Goal: Task Accomplishment & Management: Manage account settings

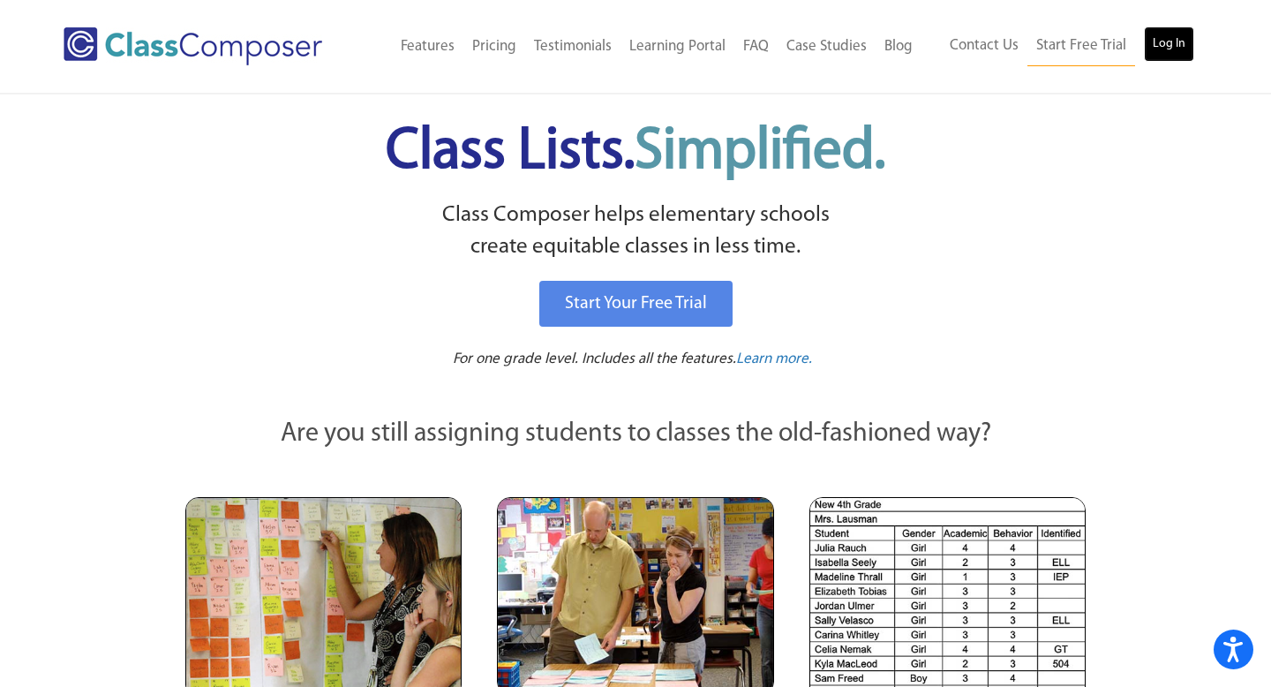
click at [1177, 49] on link "Log In" at bounding box center [1169, 43] width 50 height 35
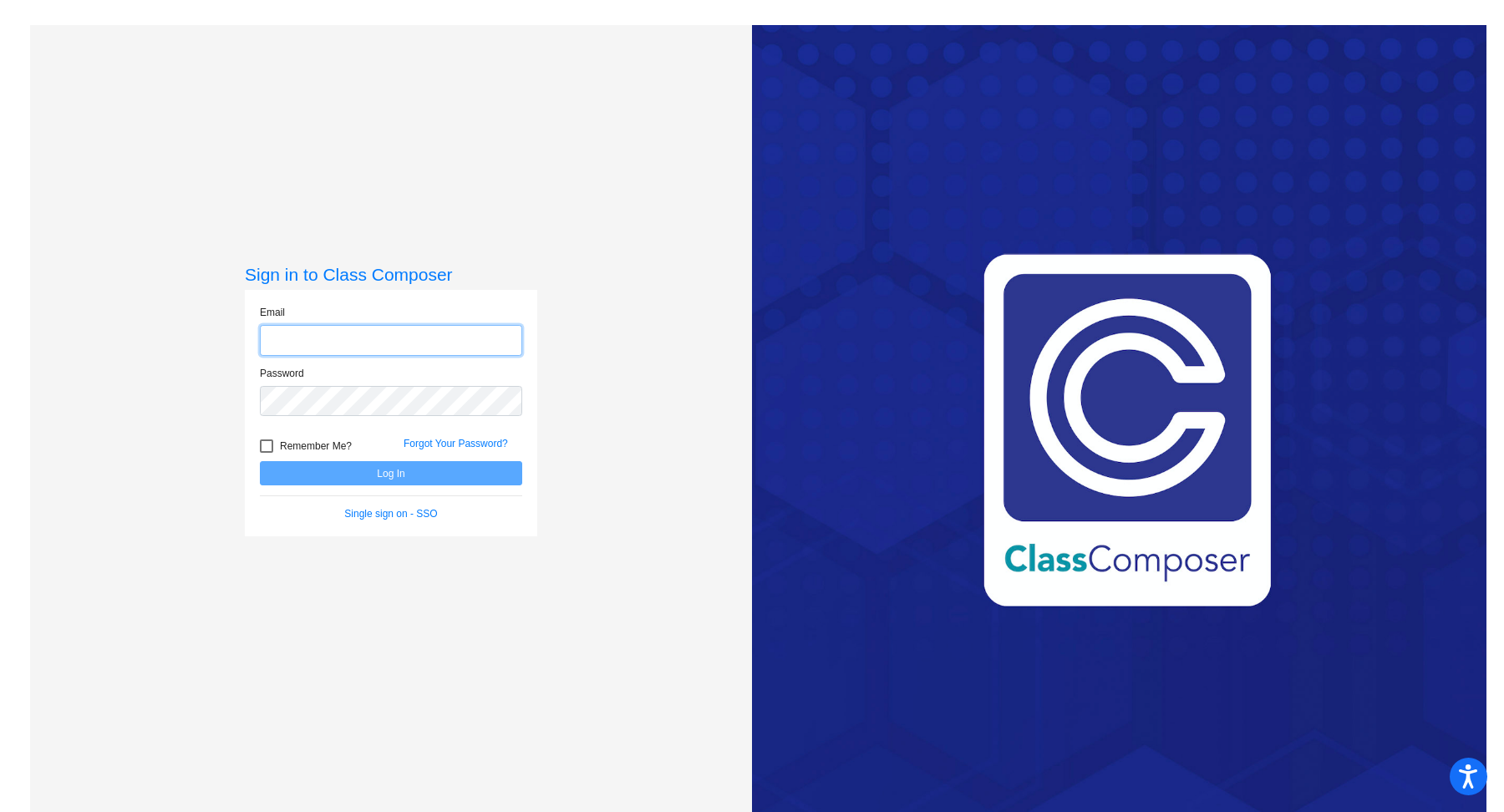
type input "[EMAIL_ADDRESS][DOMAIN_NAME]"
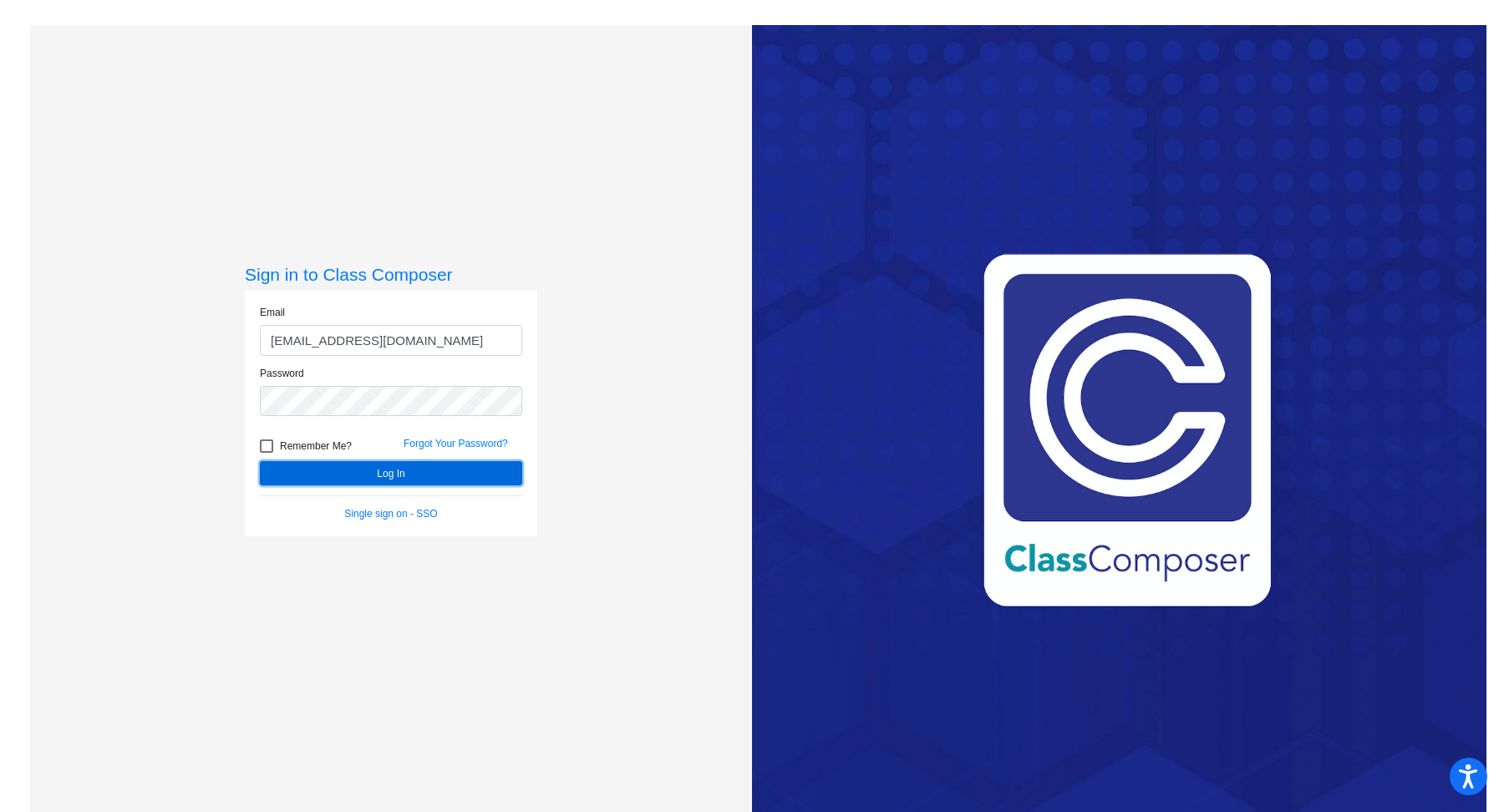
click at [404, 462] on button "Log In" at bounding box center [391, 473] width 262 height 25
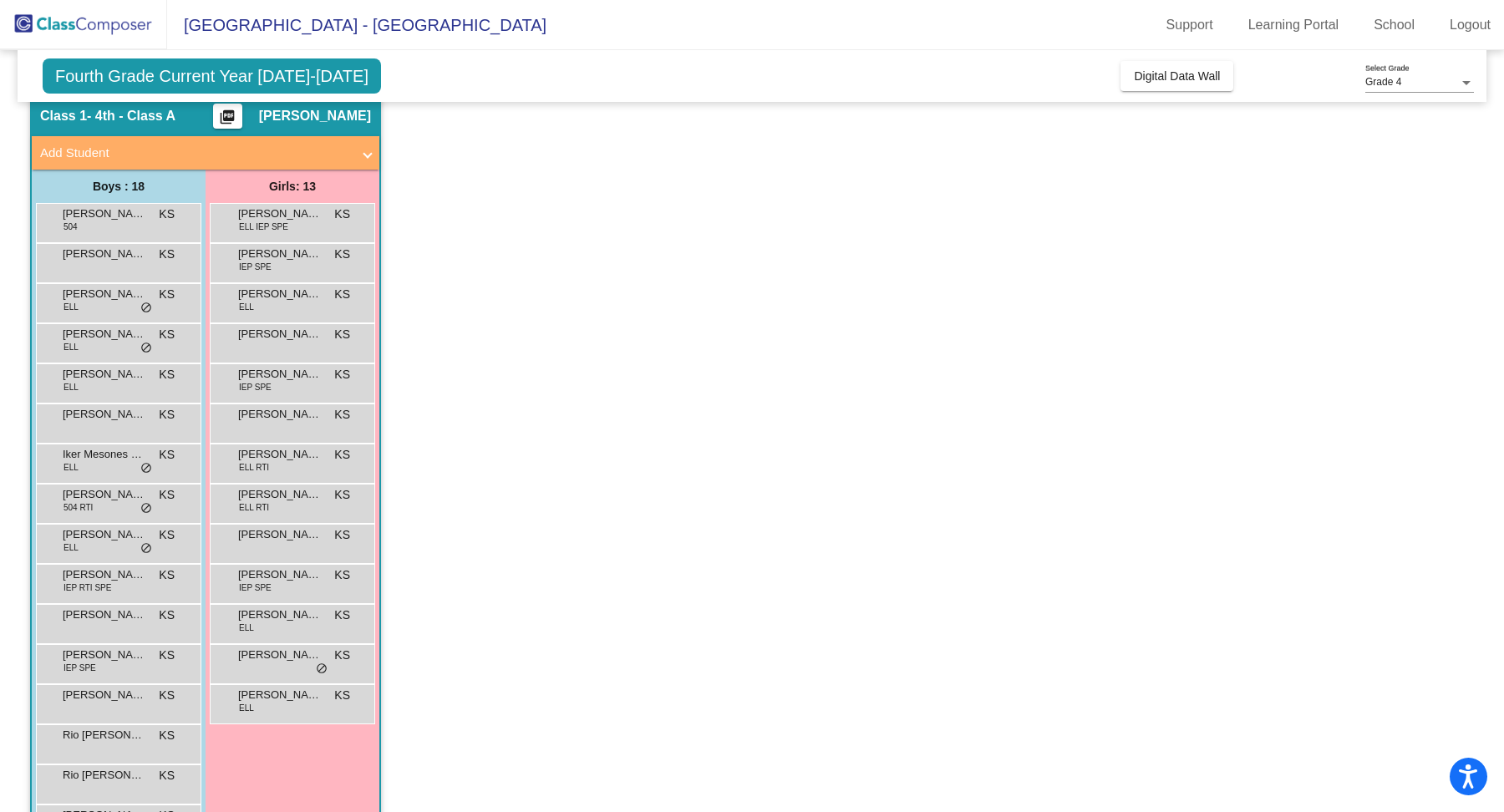
scroll to position [104, 0]
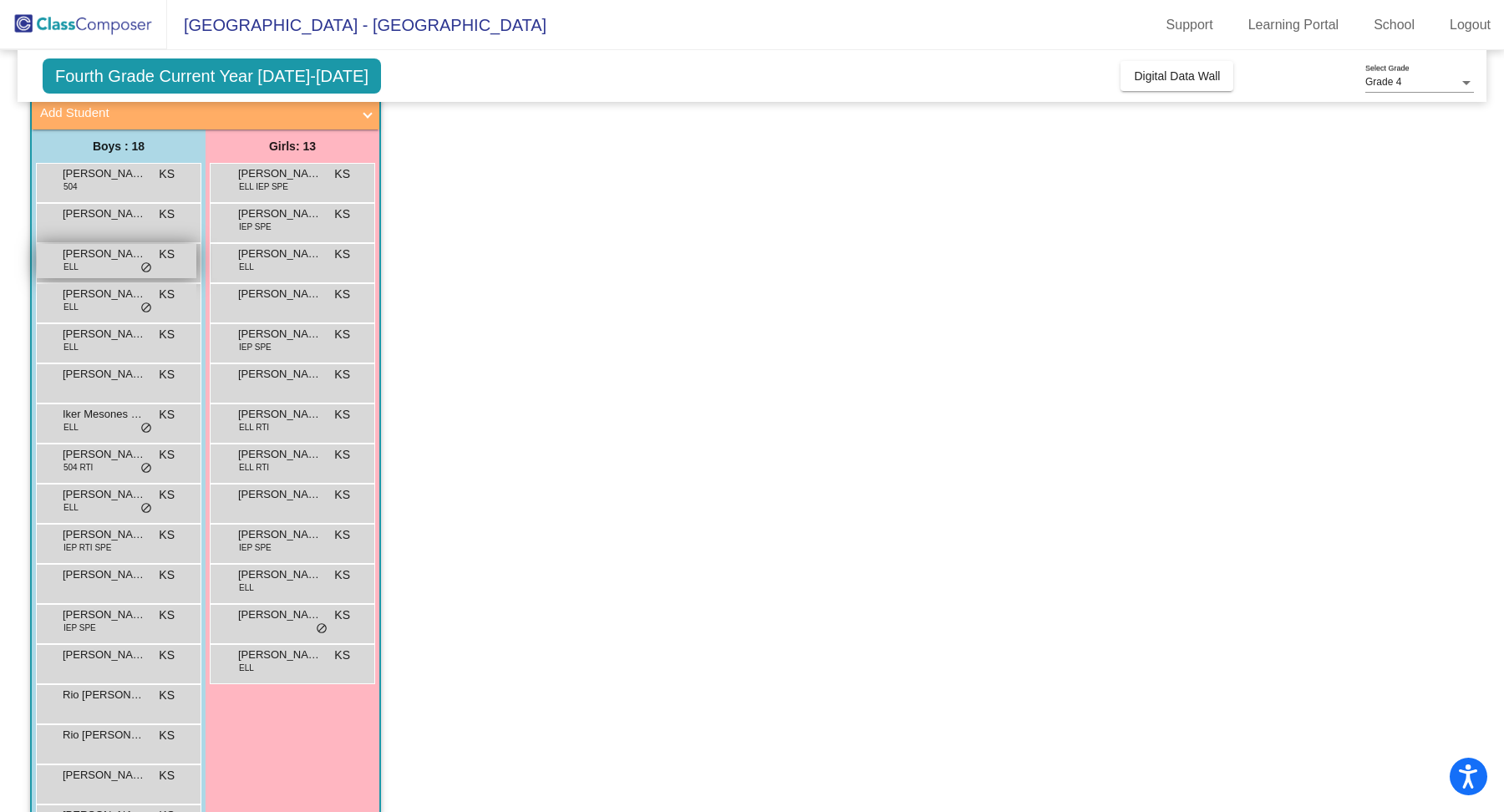
click at [83, 264] on div "[PERSON_NAME] ELL KS lock do_not_disturb_alt" at bounding box center [116, 261] width 160 height 34
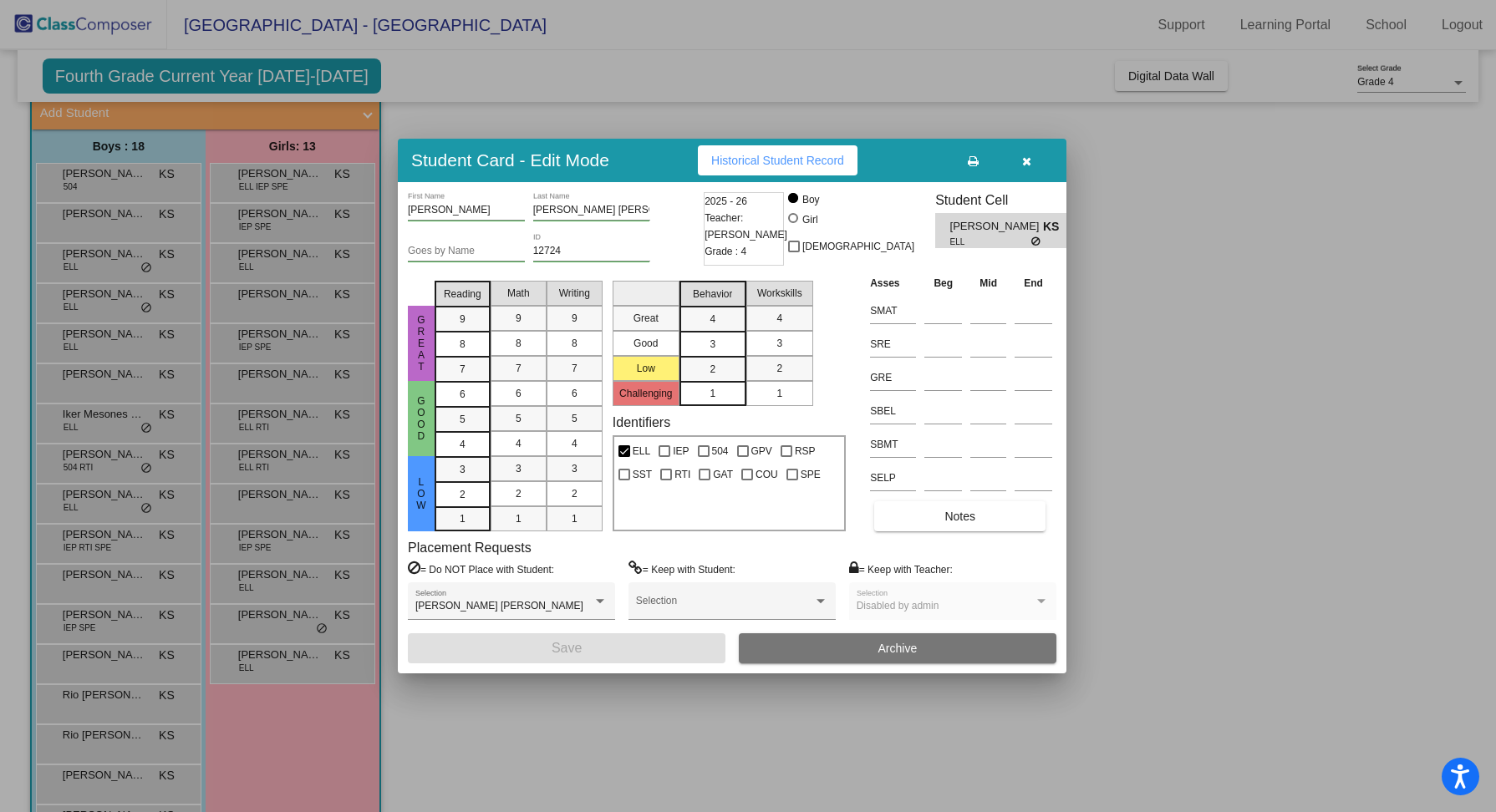
click at [1149, 321] on div at bounding box center [748, 406] width 1496 height 812
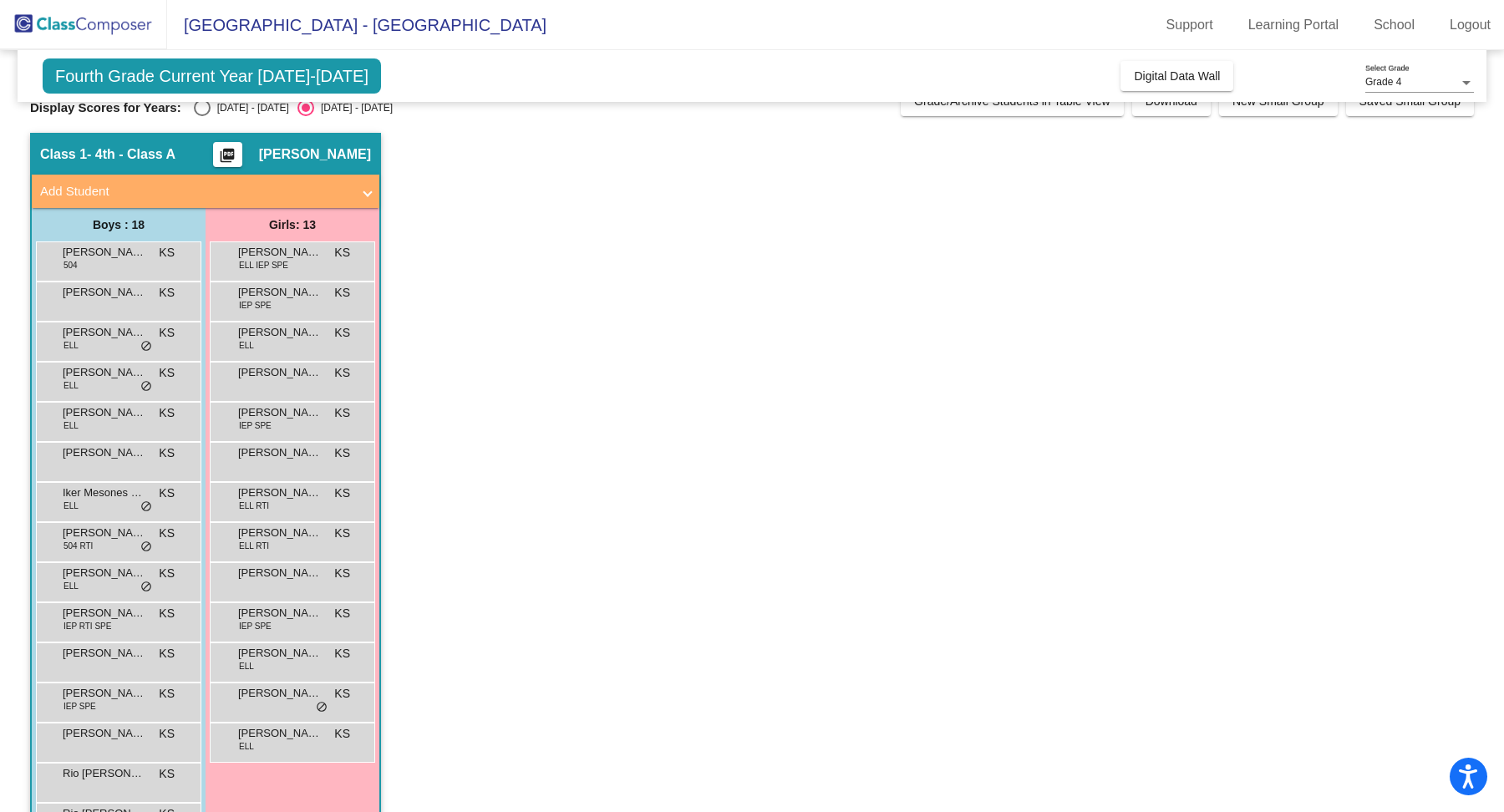
scroll to position [0, 0]
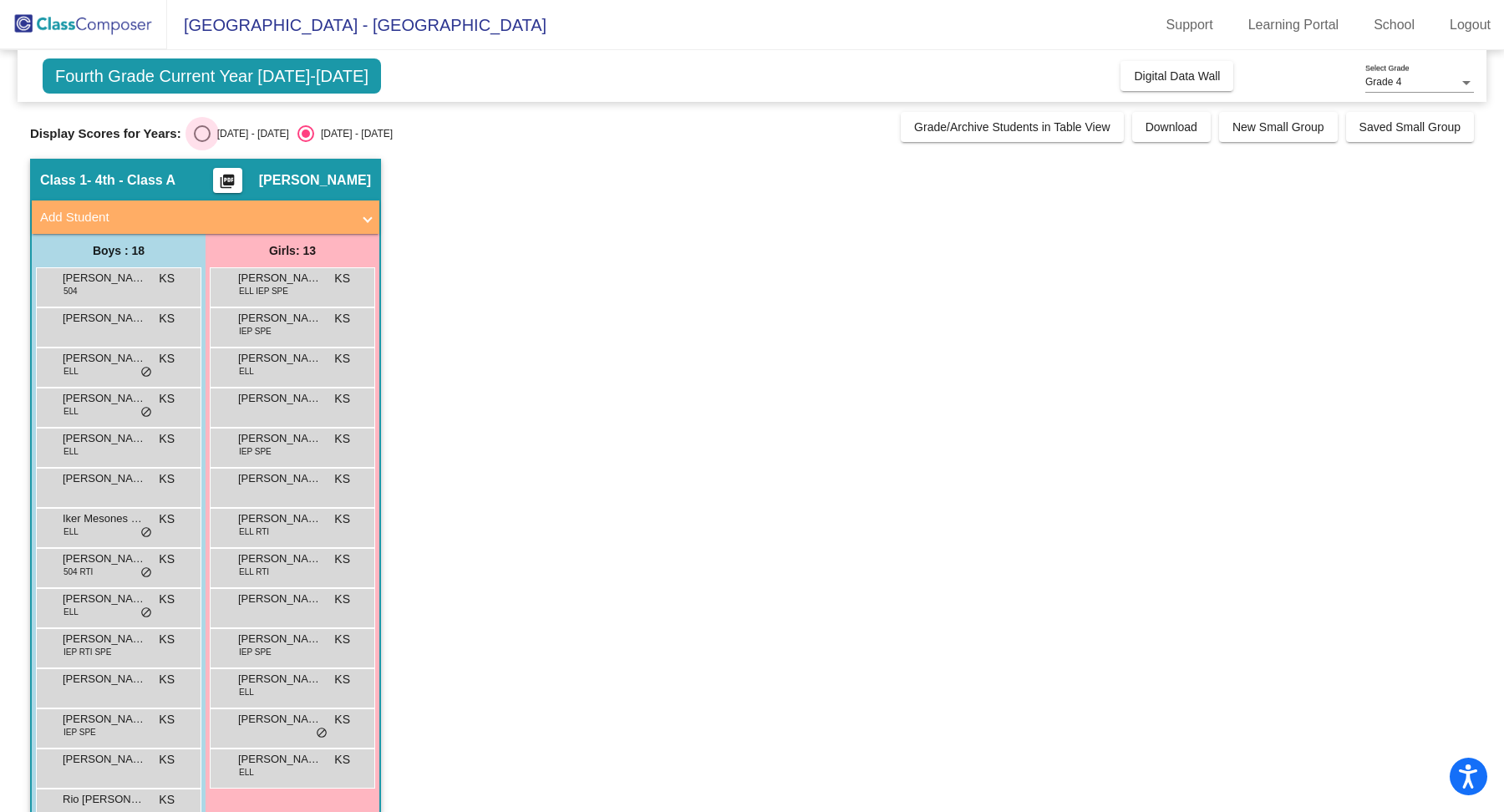
click at [194, 132] on div "Select an option" at bounding box center [203, 133] width 17 height 17
click at [202, 142] on input "[DATE] - [DATE]" at bounding box center [202, 142] width 1 height 1
radio input "true"
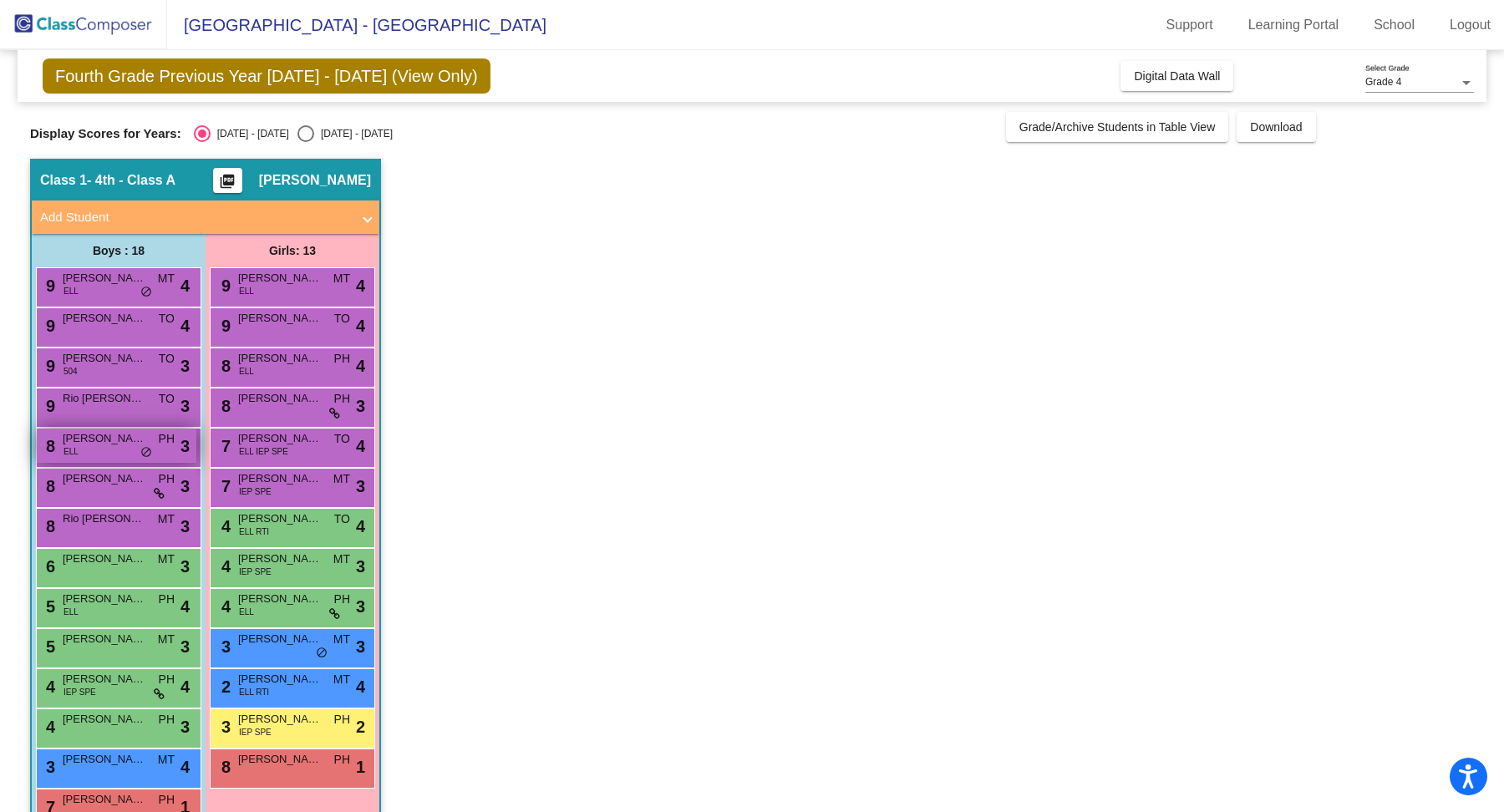
click at [88, 433] on span "[PERSON_NAME]" at bounding box center [104, 439] width 83 height 17
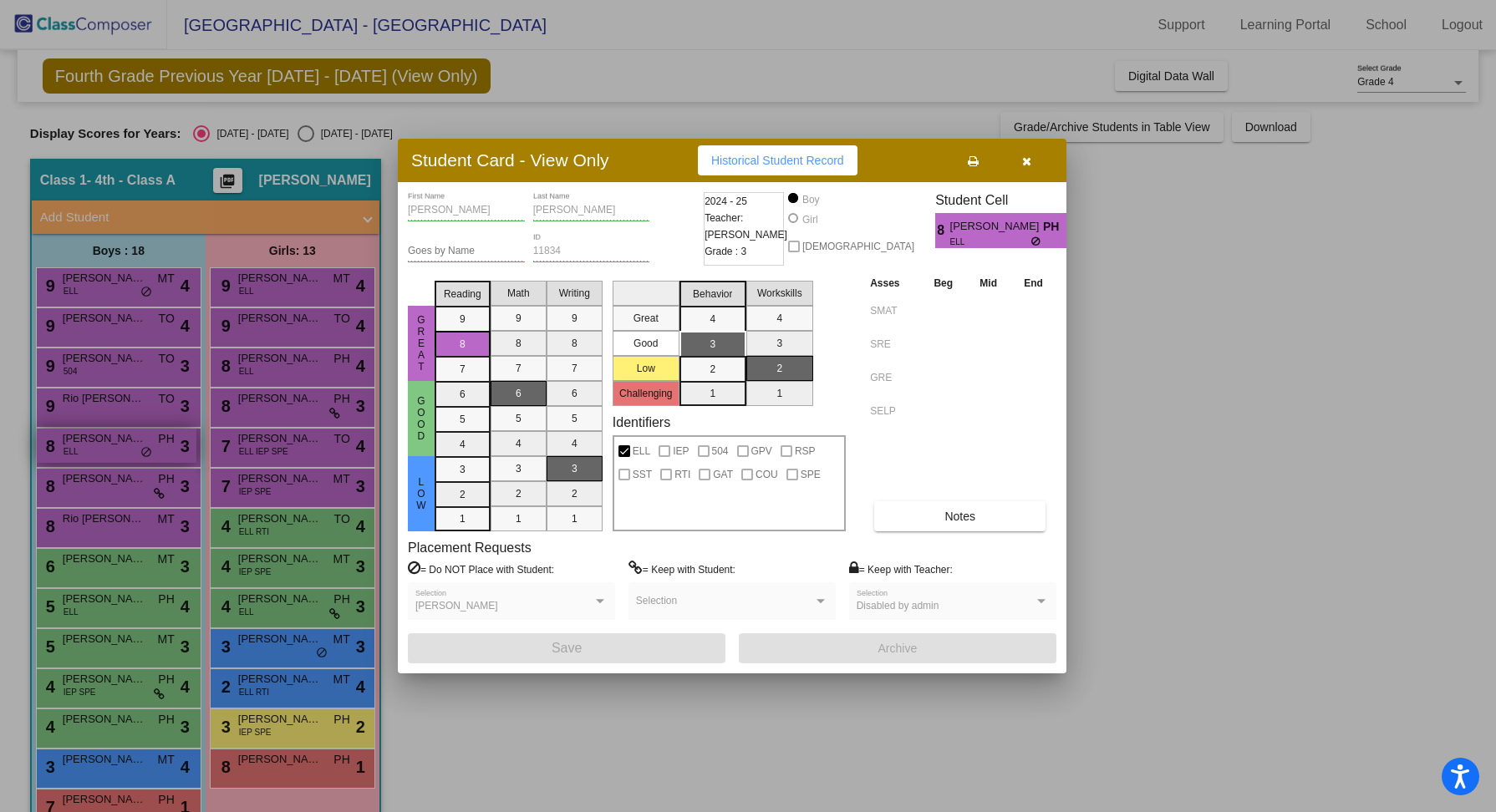
click at [88, 433] on div at bounding box center [748, 406] width 1496 height 812
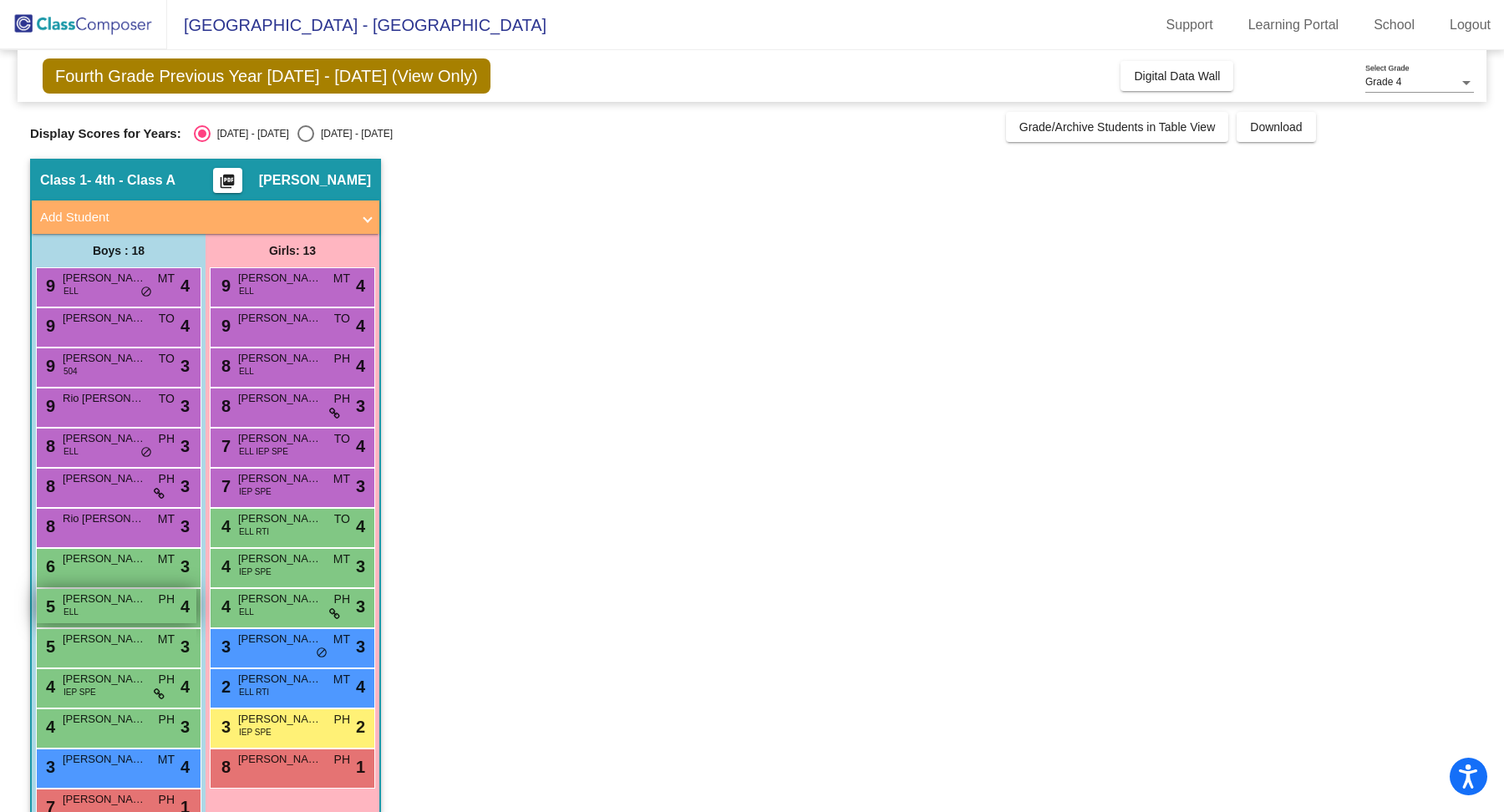
click at [101, 618] on div "5 Emiliano Aragon De La Torre ELL PH lock do_not_disturb_alt 4" at bounding box center [116, 606] width 160 height 34
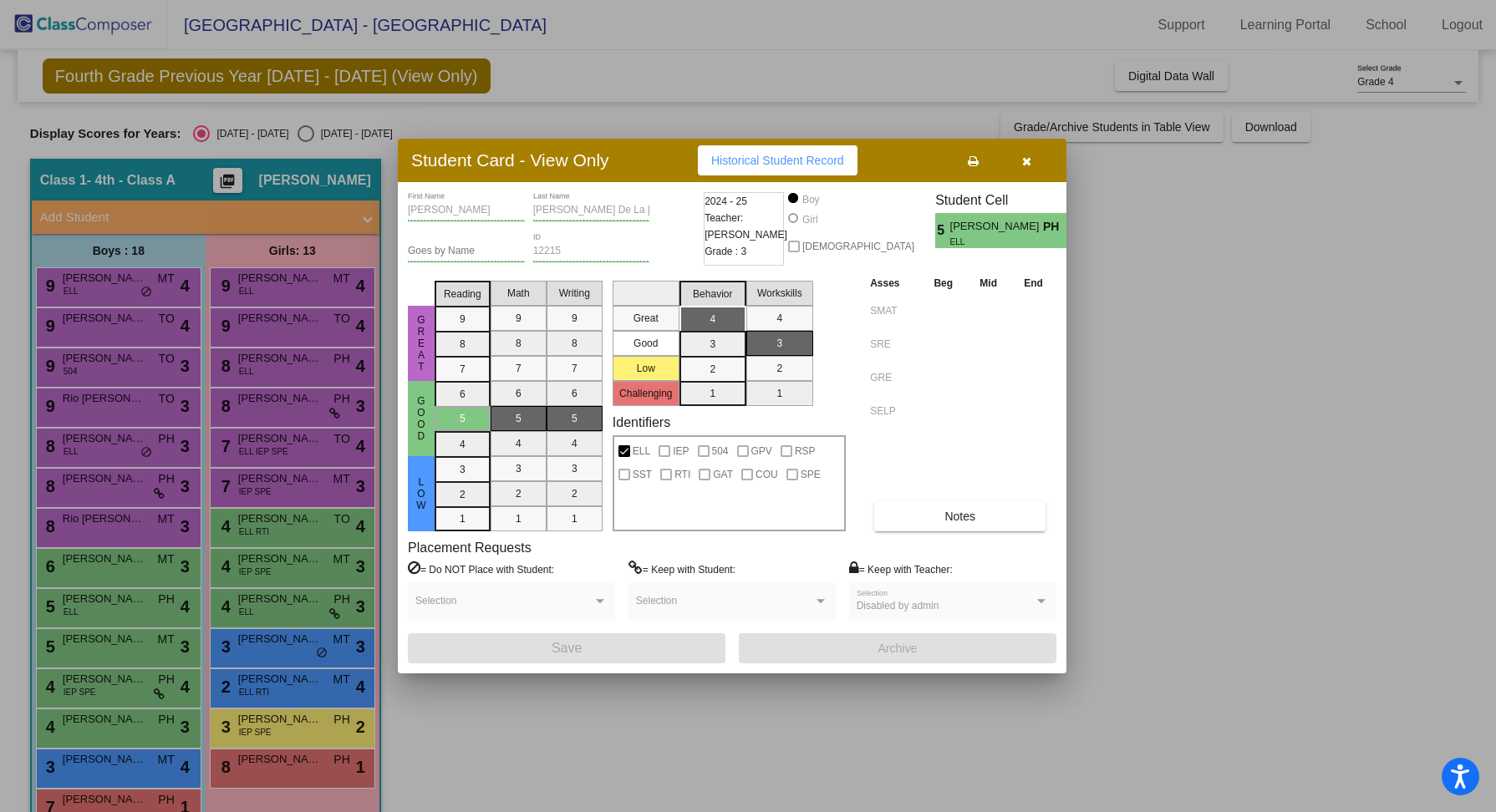
click at [1033, 169] on button "button" at bounding box center [1026, 161] width 53 height 30
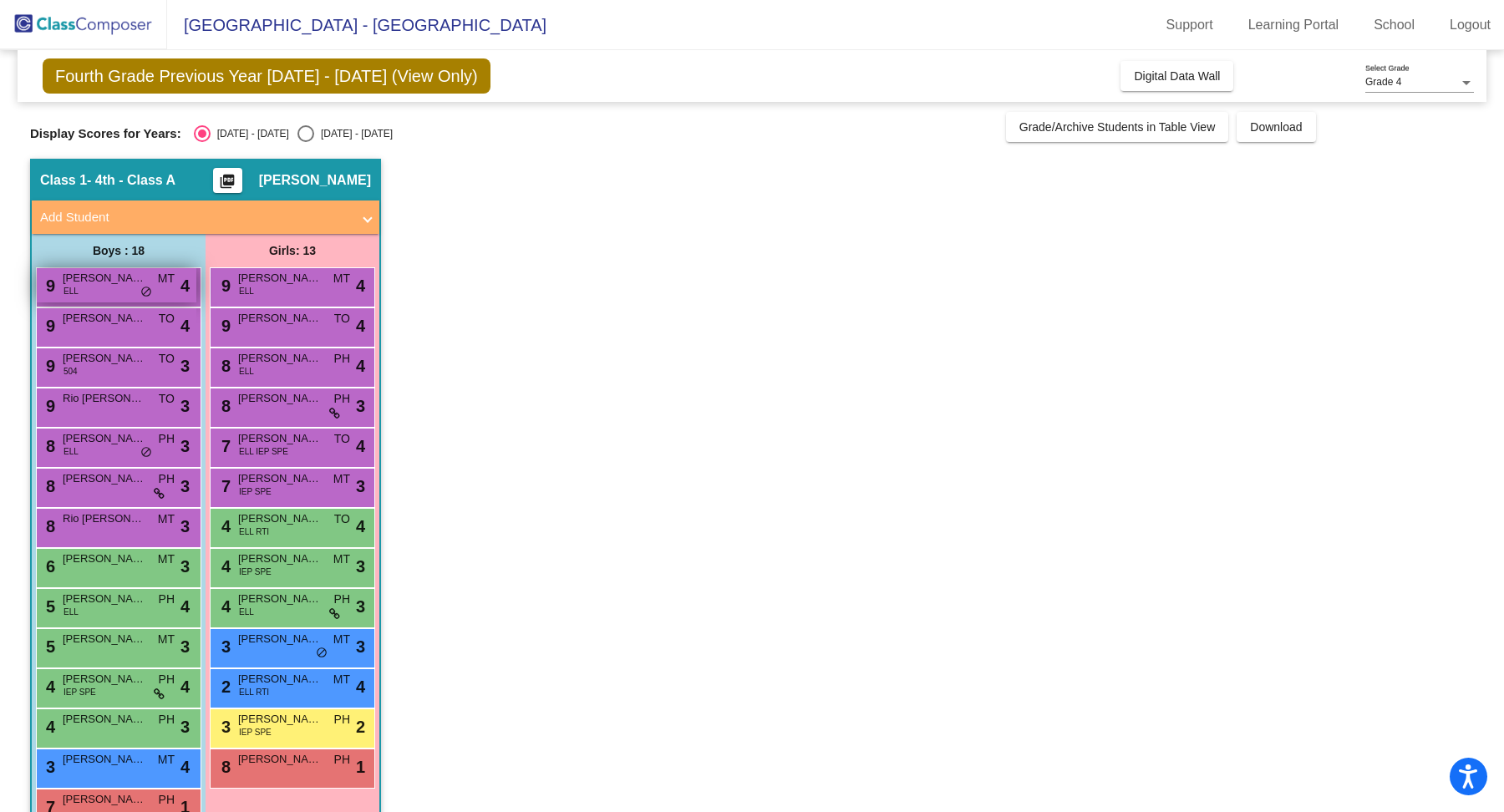
click at [95, 290] on div "9 Alberto Godino Vega ELL MT lock do_not_disturb_alt 4" at bounding box center [116, 285] width 160 height 34
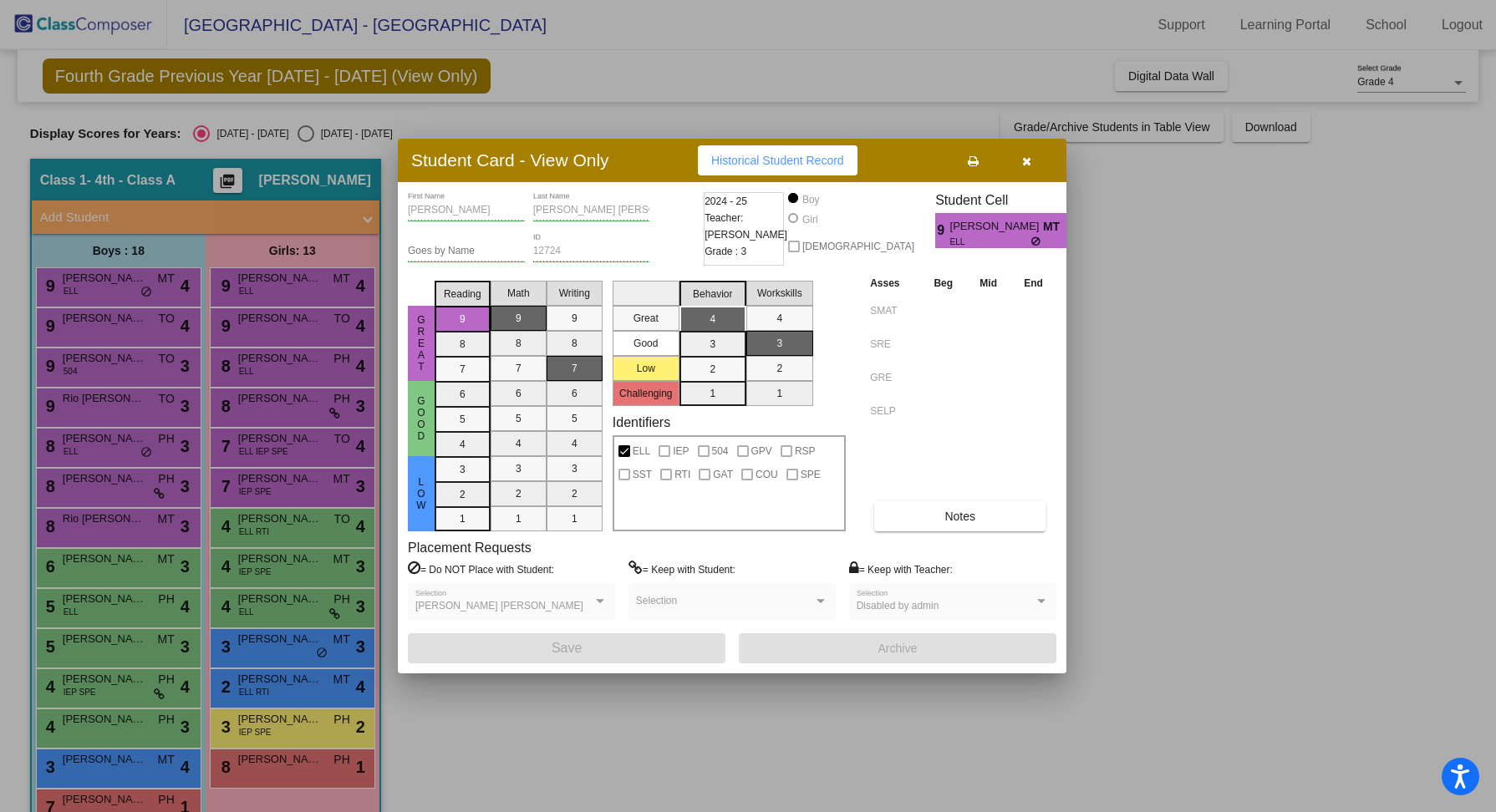
click at [1030, 168] on button "button" at bounding box center [1026, 161] width 53 height 30
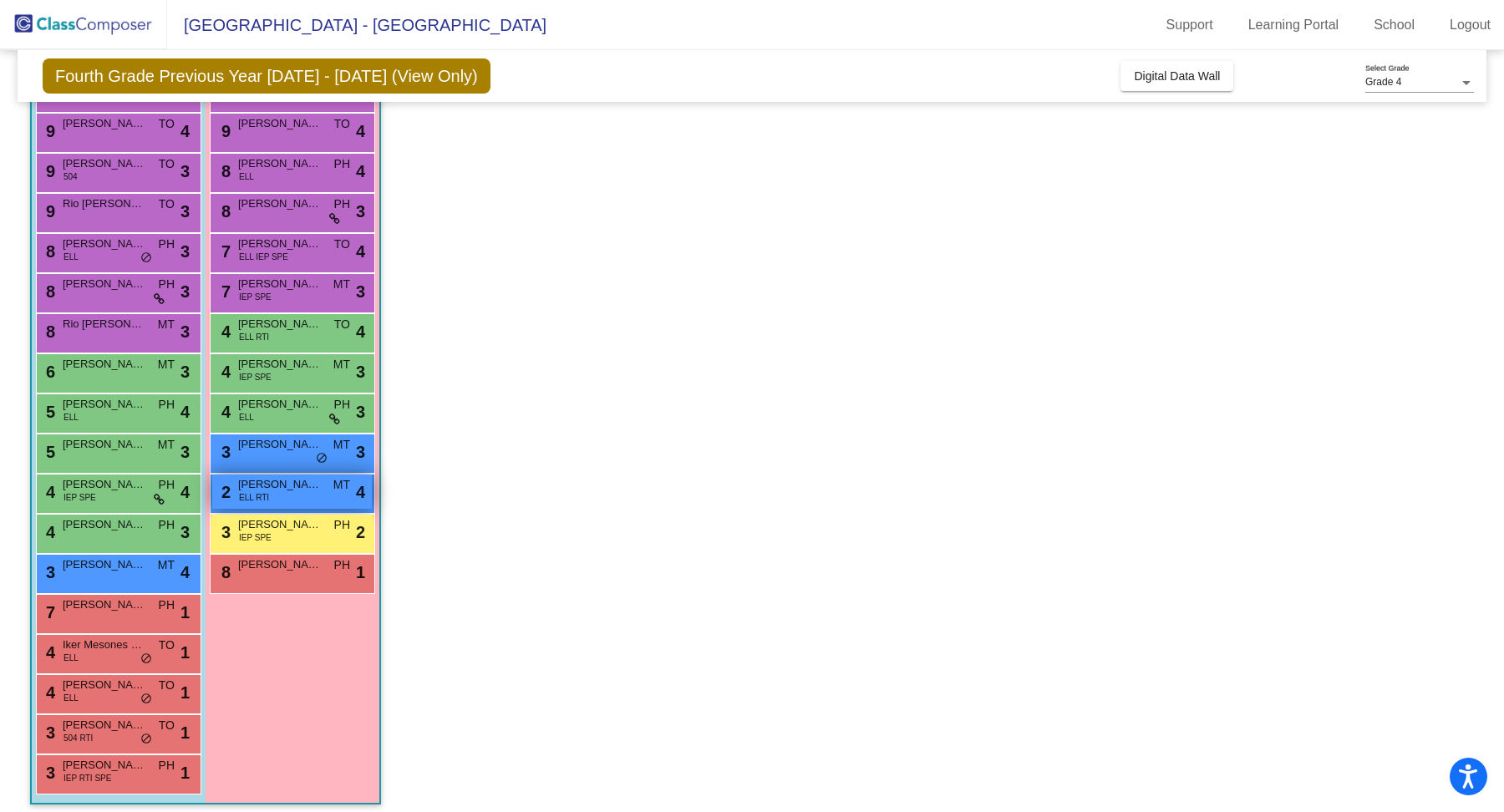
scroll to position [203, 0]
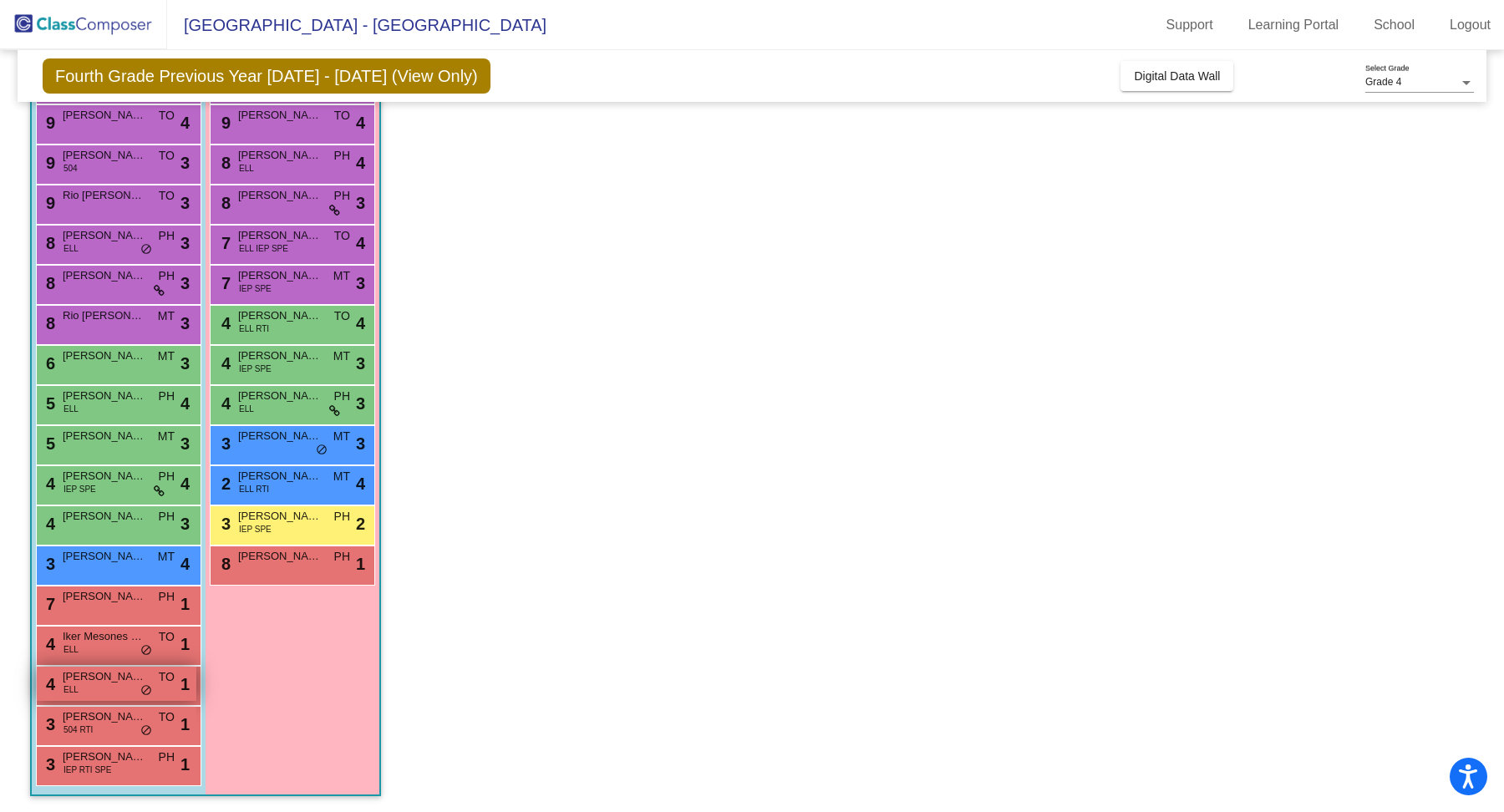
click at [62, 695] on div "4 Jorge Alcala Vargas ELL TO lock do_not_disturb_alt 1" at bounding box center [116, 683] width 160 height 34
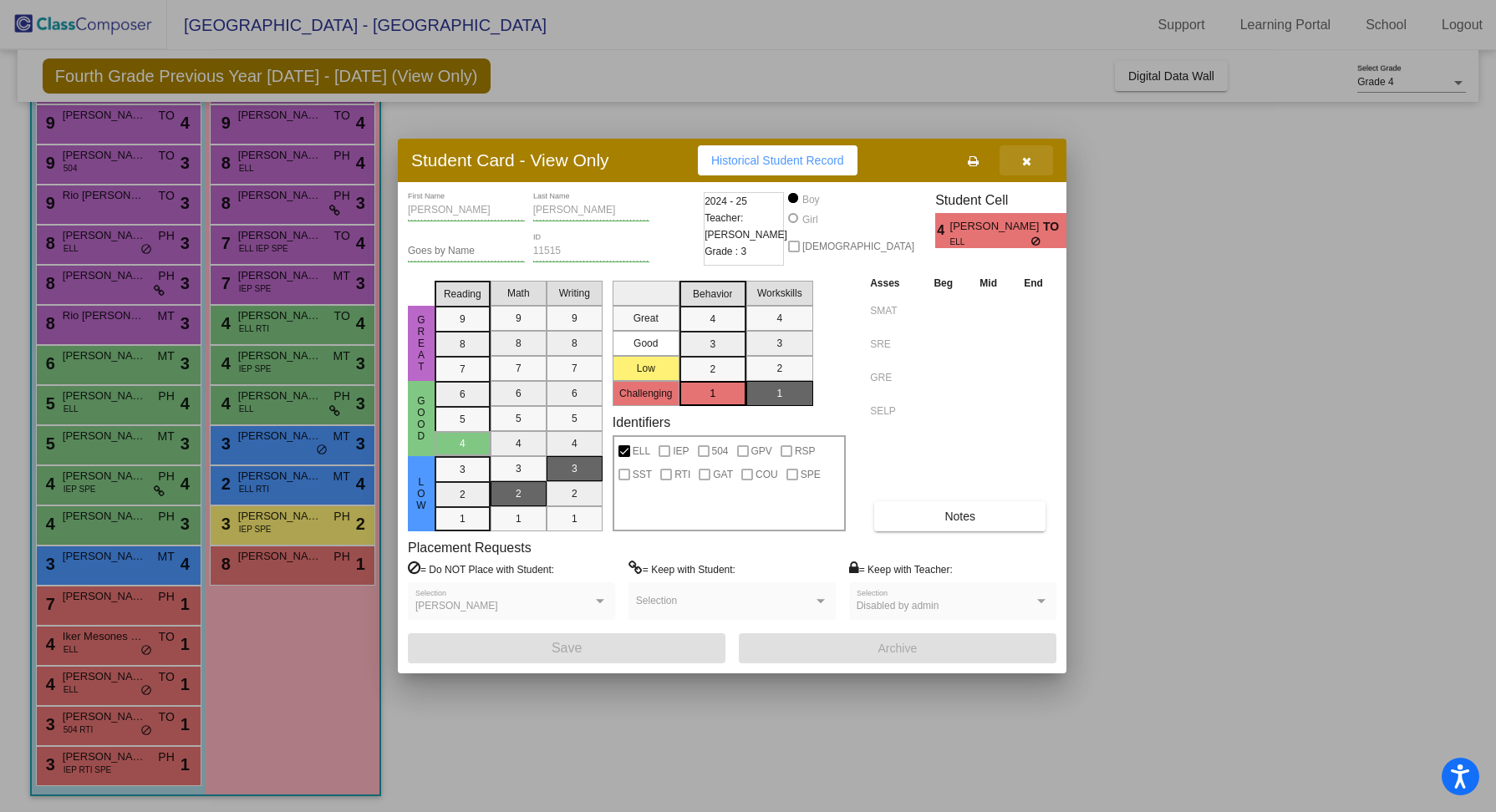
click at [1027, 167] on icon "button" at bounding box center [1027, 161] width 9 height 11
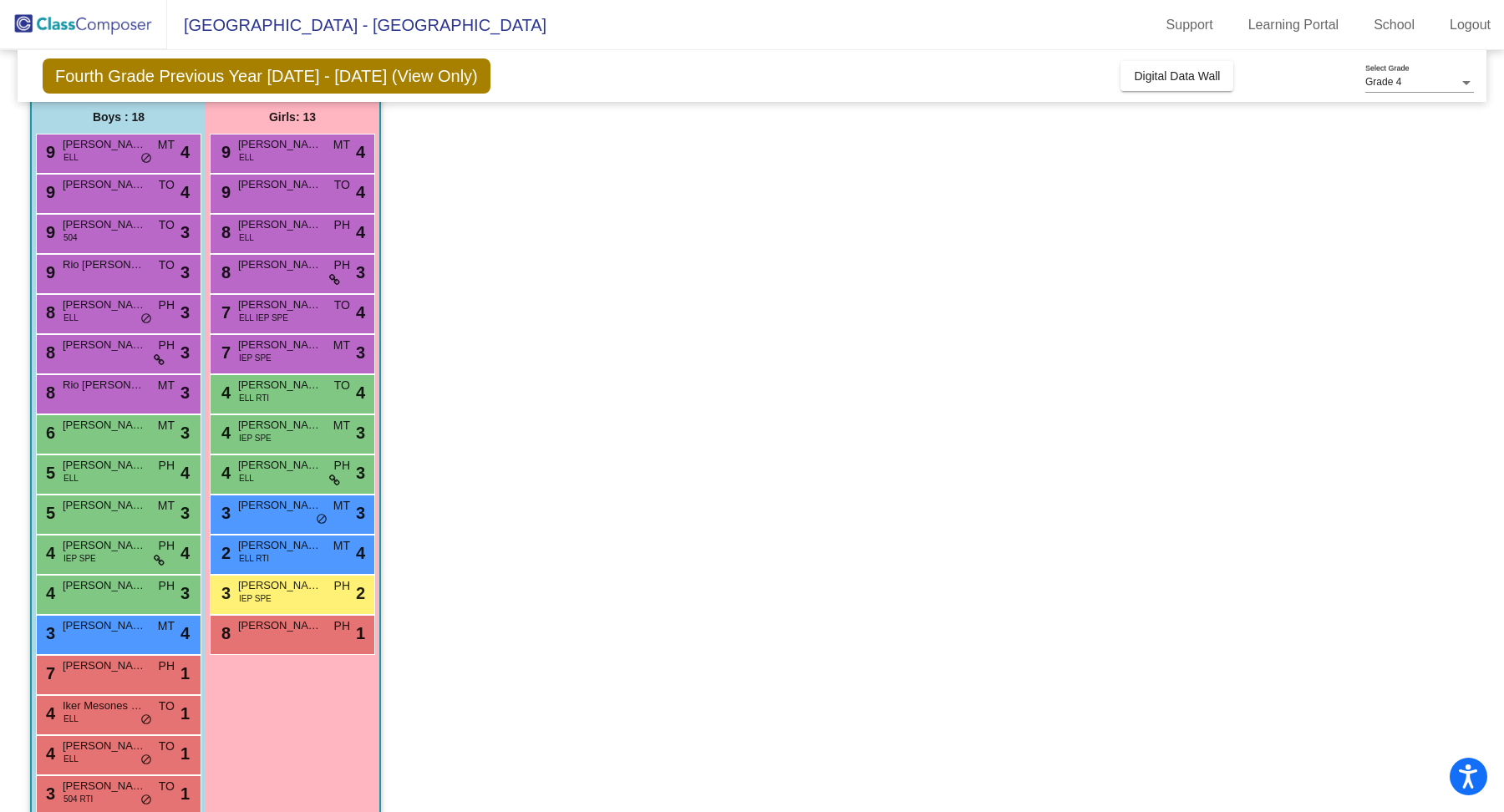
scroll to position [122, 0]
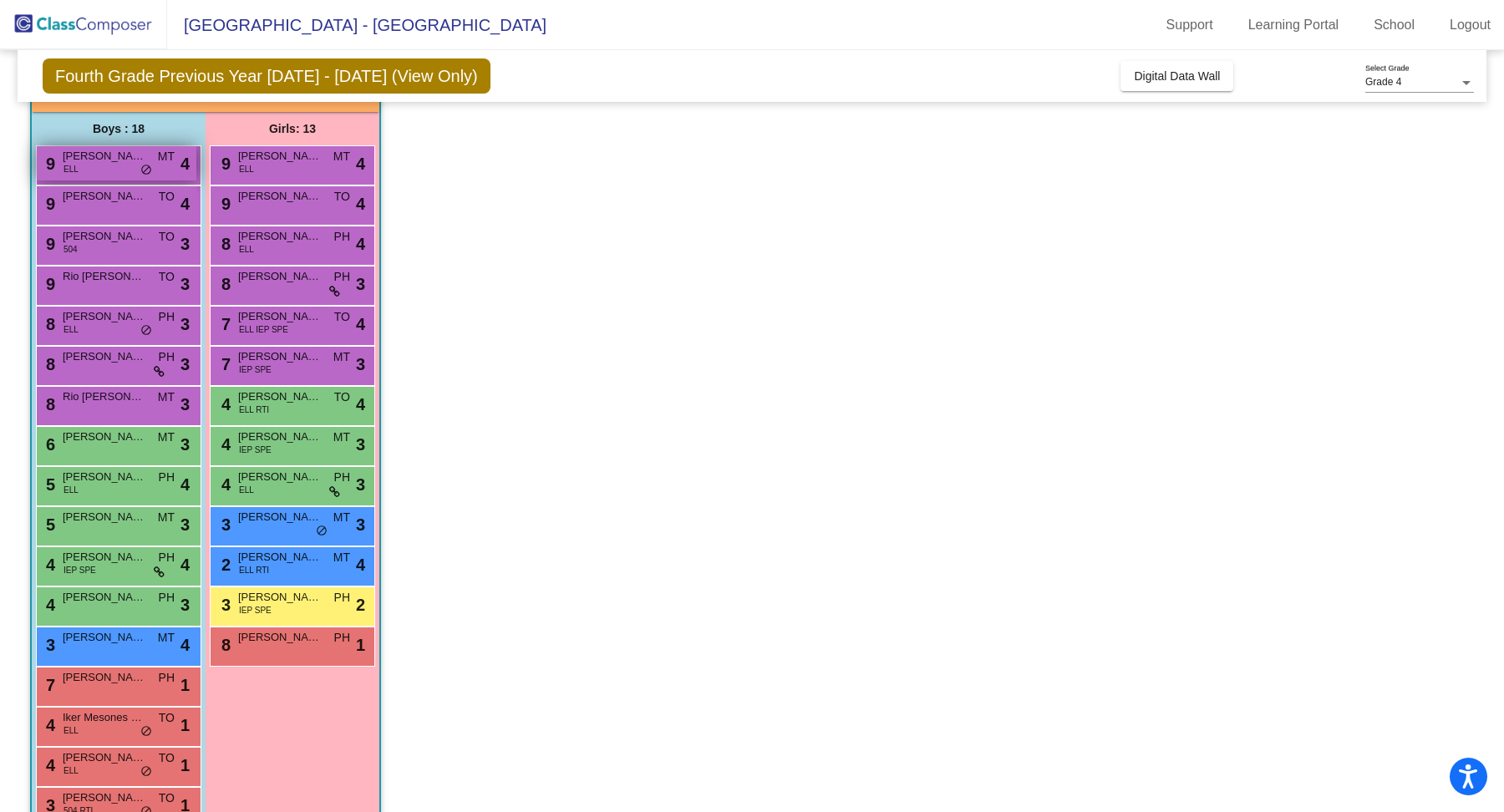
click at [128, 153] on span "Alberto Godino Vega" at bounding box center [104, 156] width 83 height 17
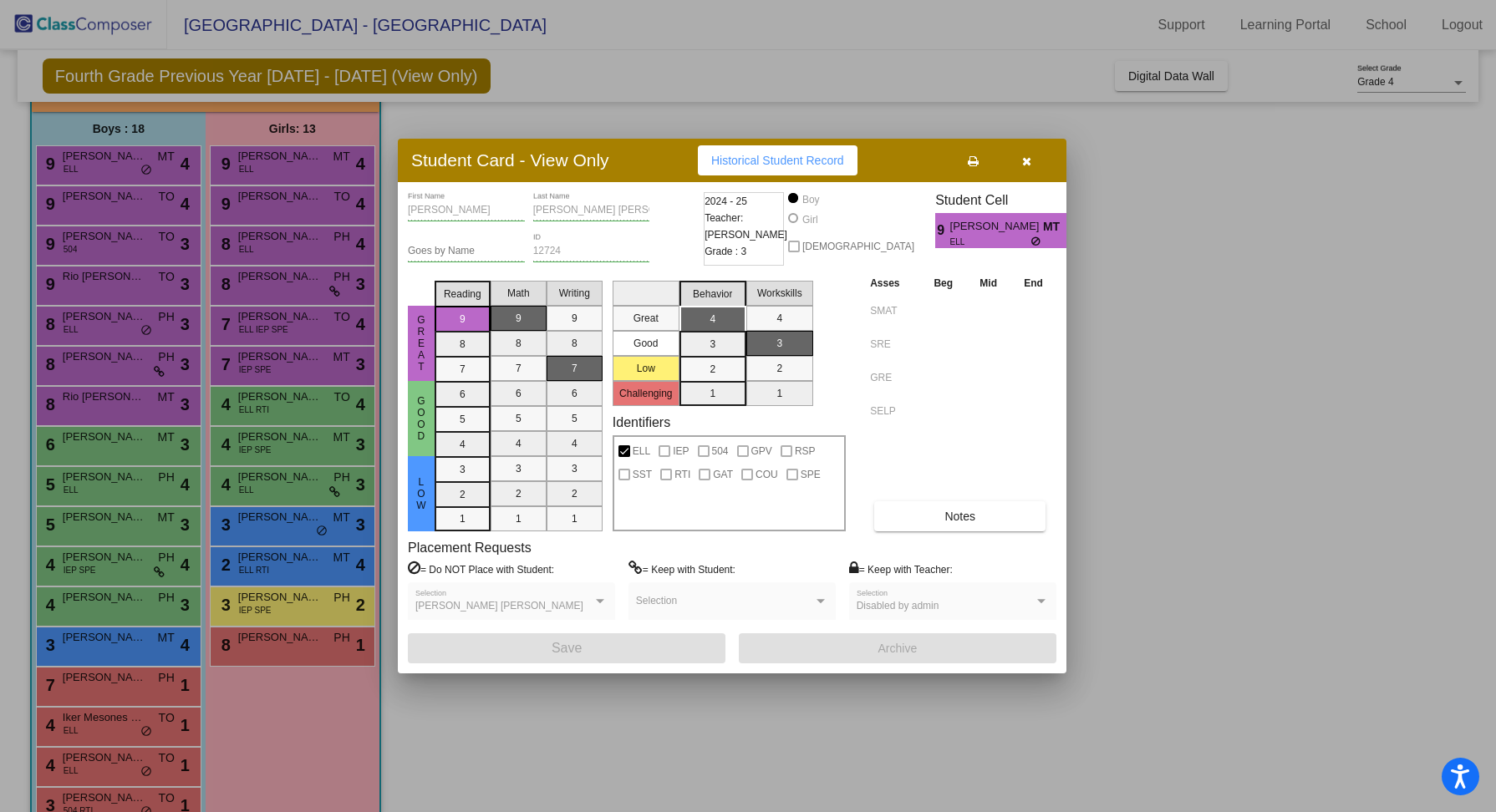
click at [1028, 164] on icon "button" at bounding box center [1027, 161] width 9 height 11
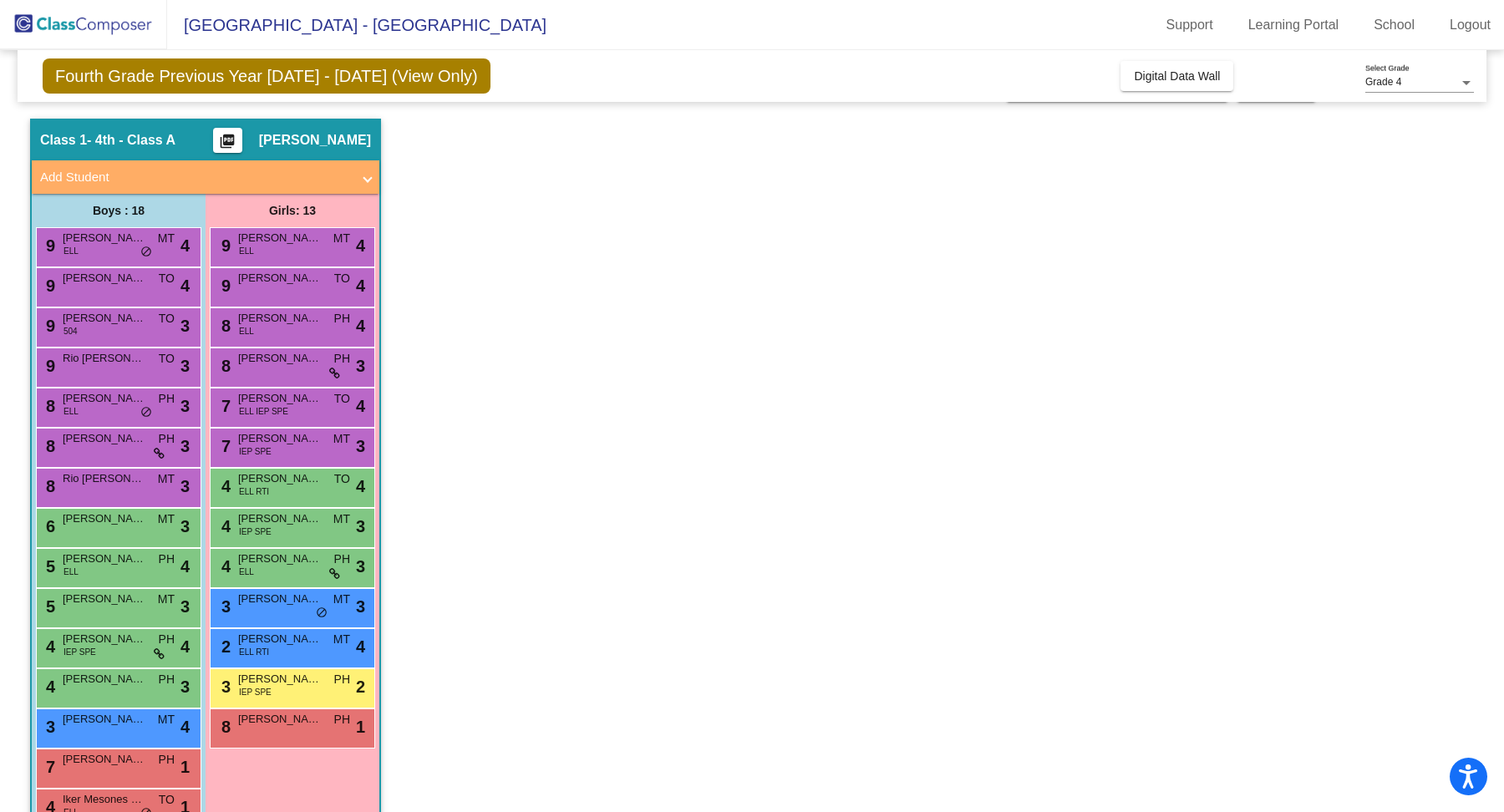
scroll to position [36, 0]
